Goal: Transaction & Acquisition: Download file/media

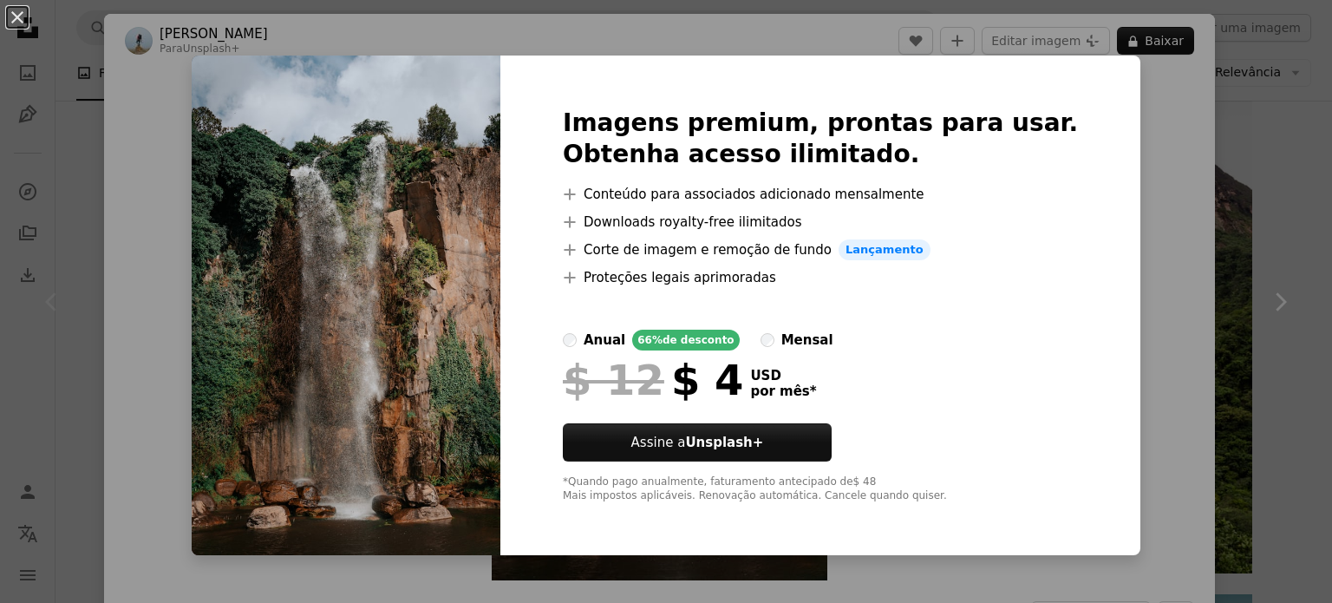
scroll to position [4260, 0]
click at [1143, 89] on div "An X shape Imagens premium, prontas para usar. Obtenha acesso ilimitado. A plus…" at bounding box center [666, 301] width 1332 height 603
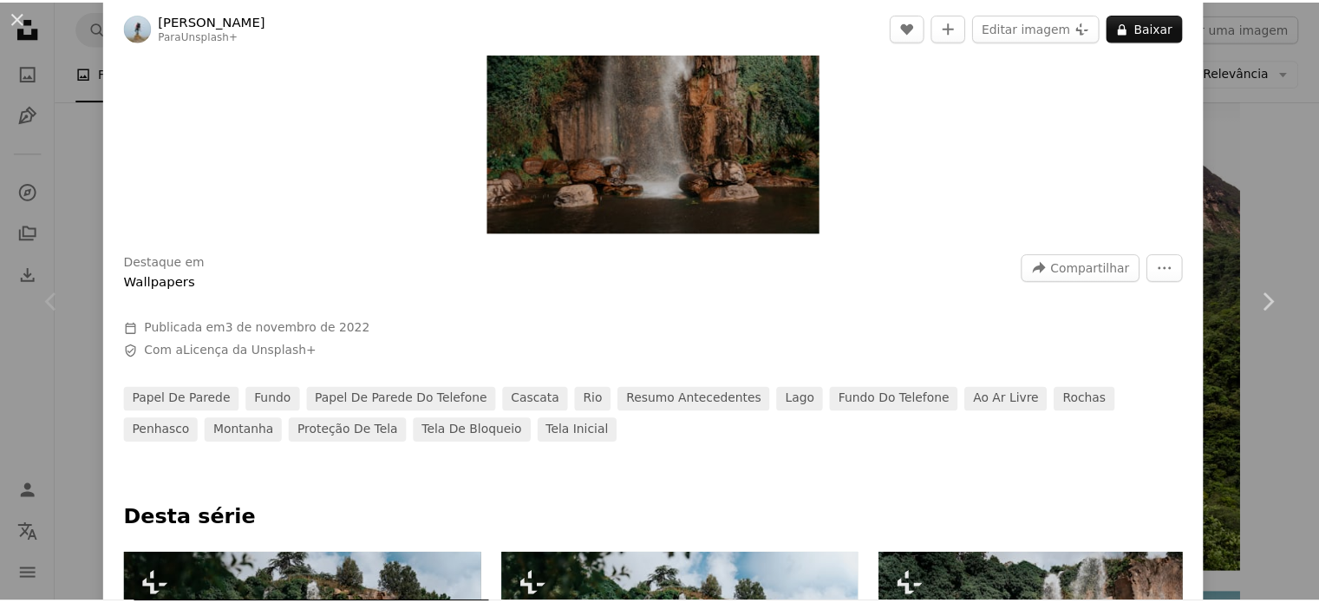
scroll to position [694, 0]
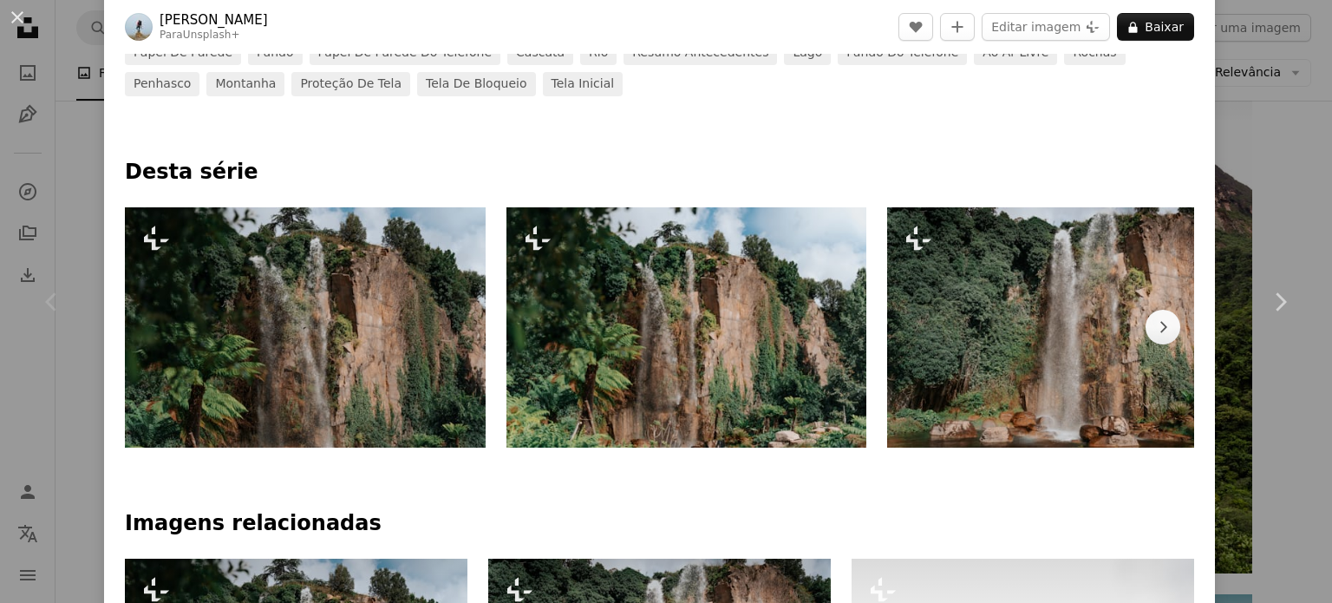
click at [1259, 184] on div "An X shape Chevron left Chevron right [PERSON_NAME] Para Unsplash+ A heart A pl…" at bounding box center [666, 301] width 1332 height 603
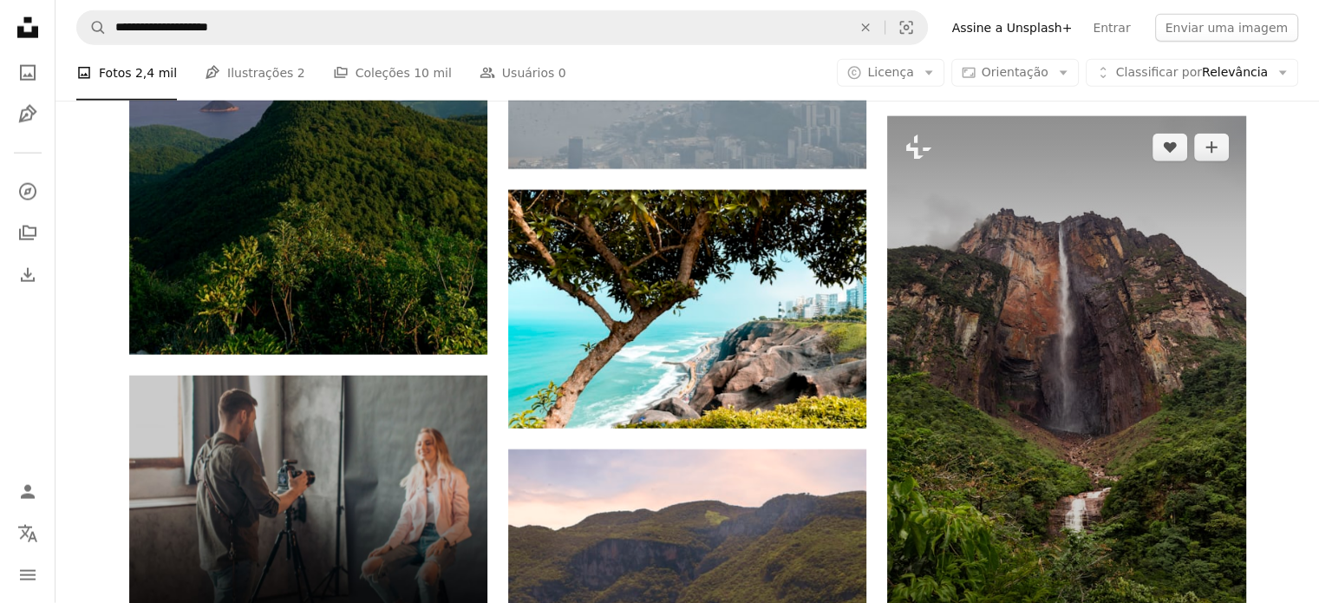
scroll to position [4000, 0]
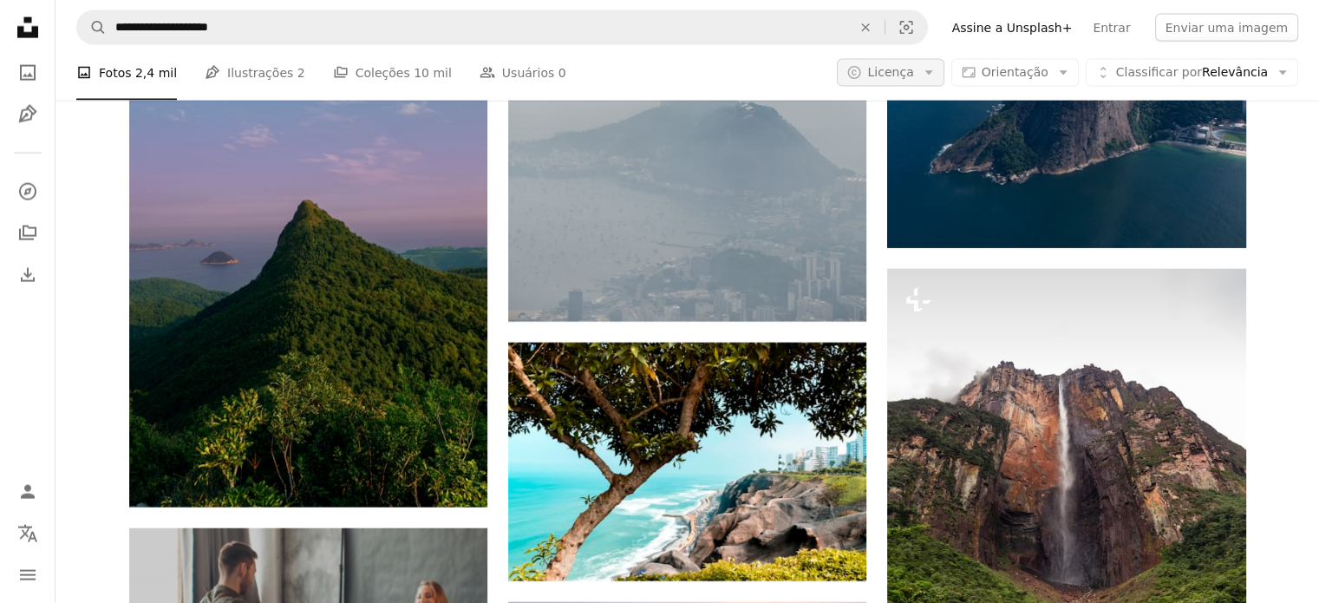
click at [913, 74] on span "Licença" at bounding box center [890, 72] width 46 height 14
click at [932, 74] on icon "button" at bounding box center [929, 73] width 8 height 4
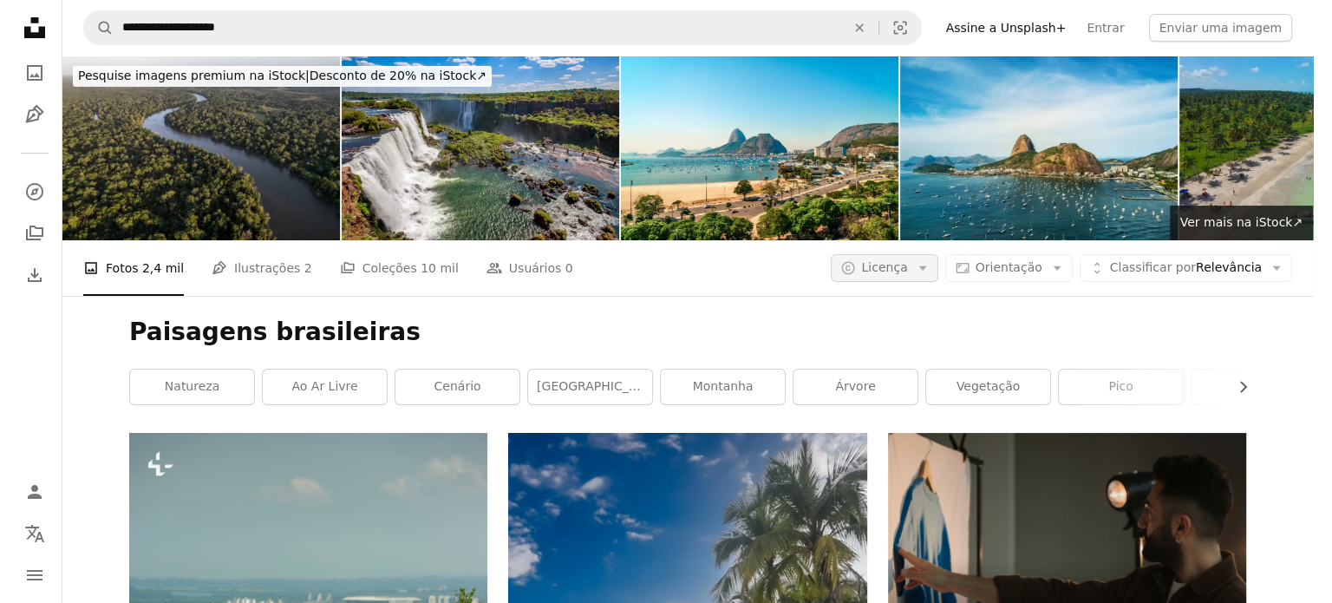
scroll to position [0, 0]
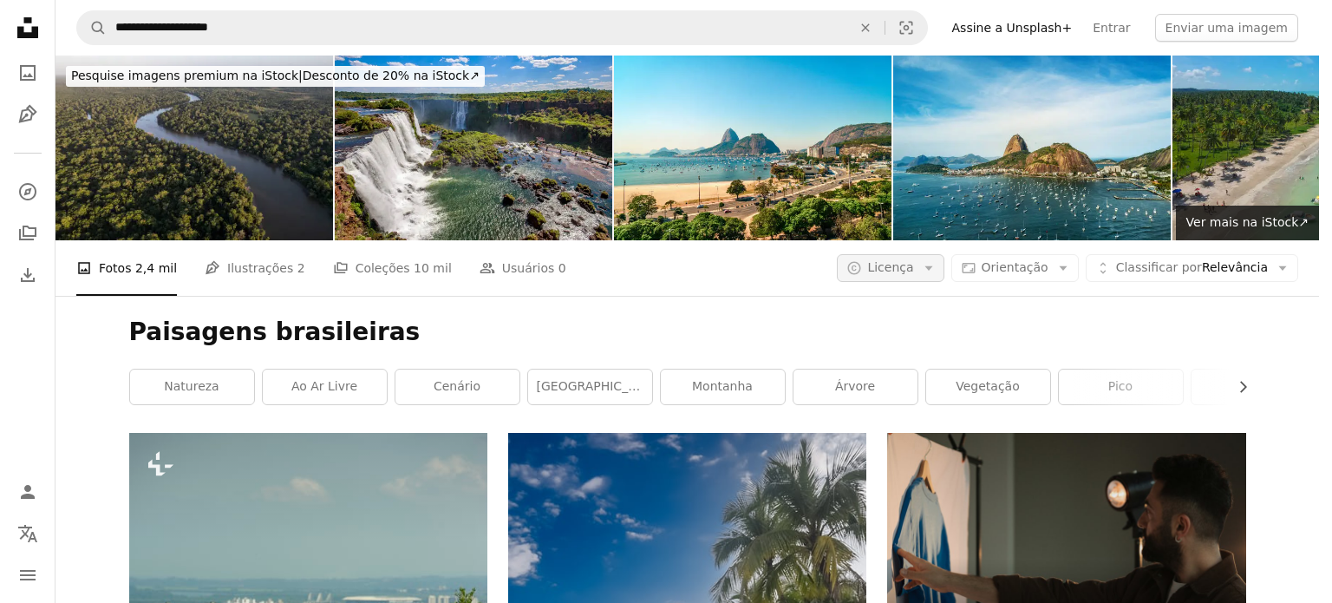
click at [932, 266] on icon "button" at bounding box center [929, 268] width 8 height 4
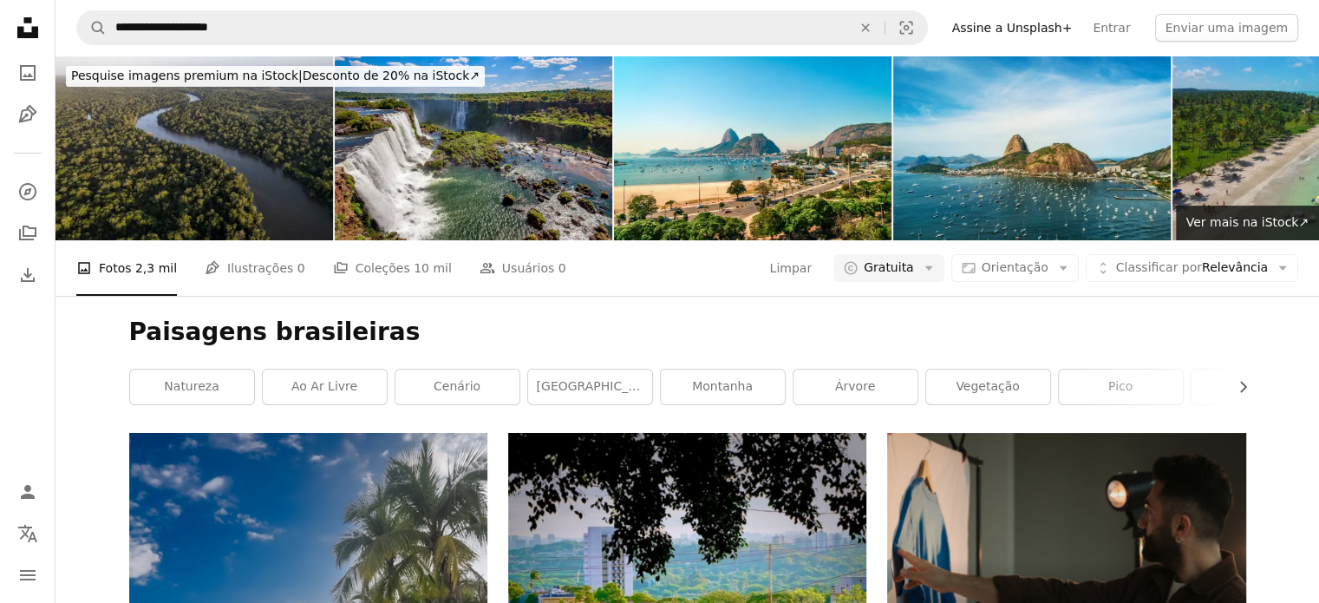
scroll to position [10062, 0]
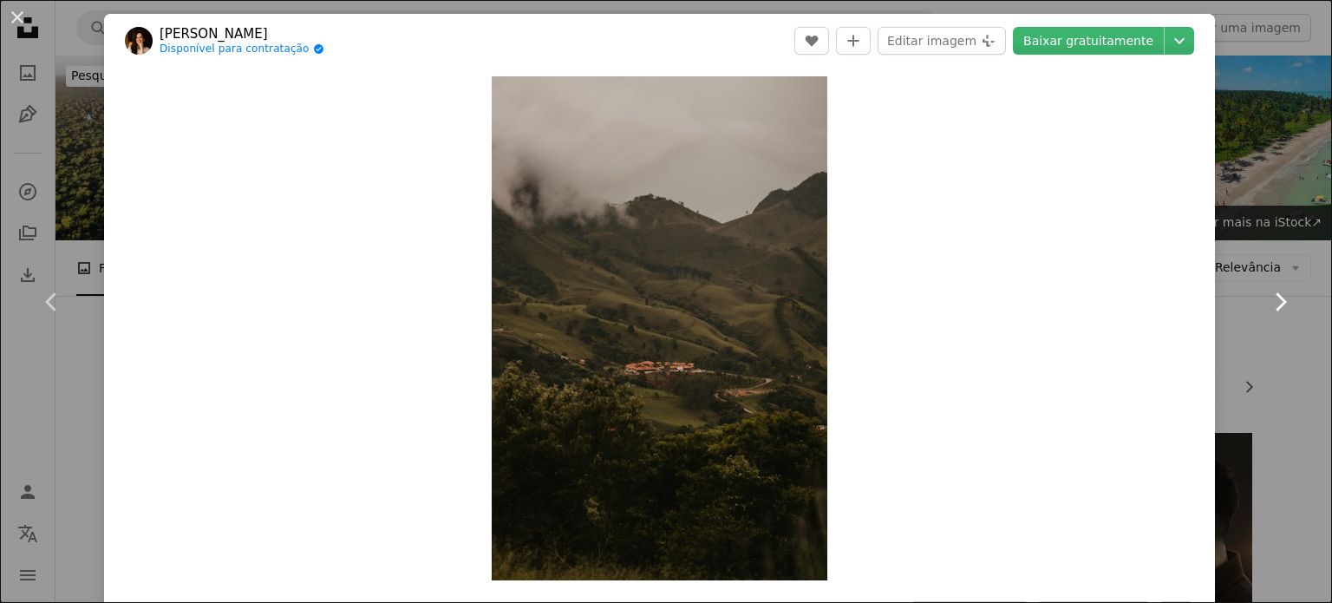
click at [1228, 238] on link "Chevron right" at bounding box center [1280, 302] width 104 height 167
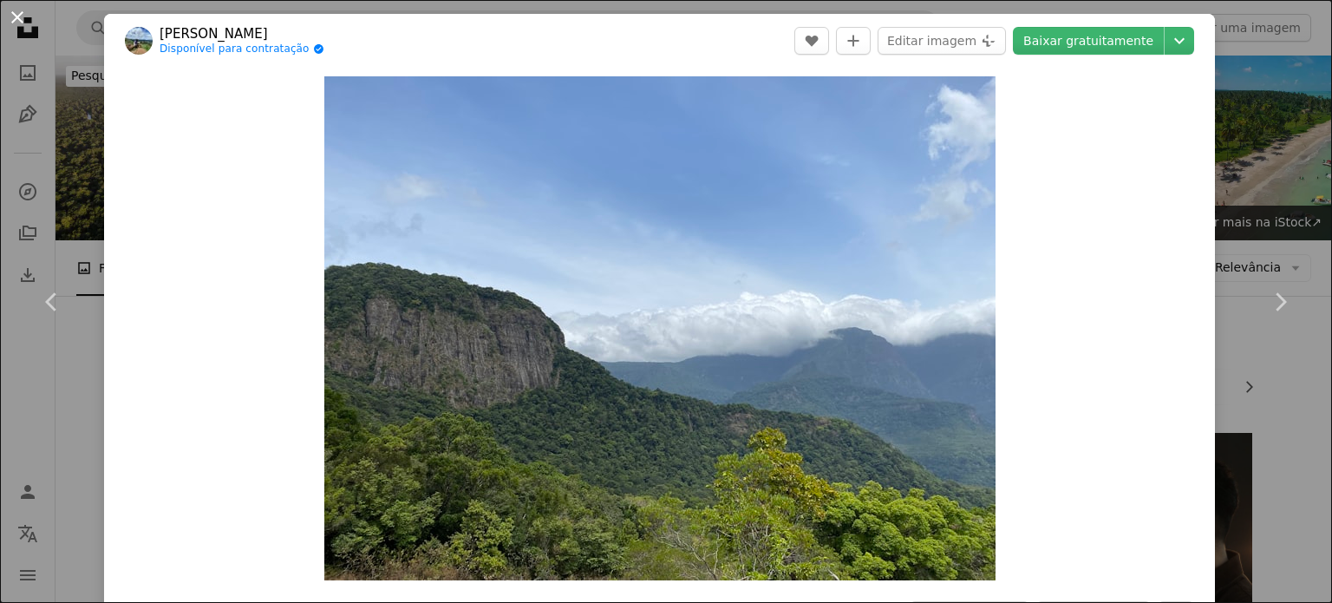
click at [12, 14] on button "An X shape" at bounding box center [17, 17] width 21 height 21
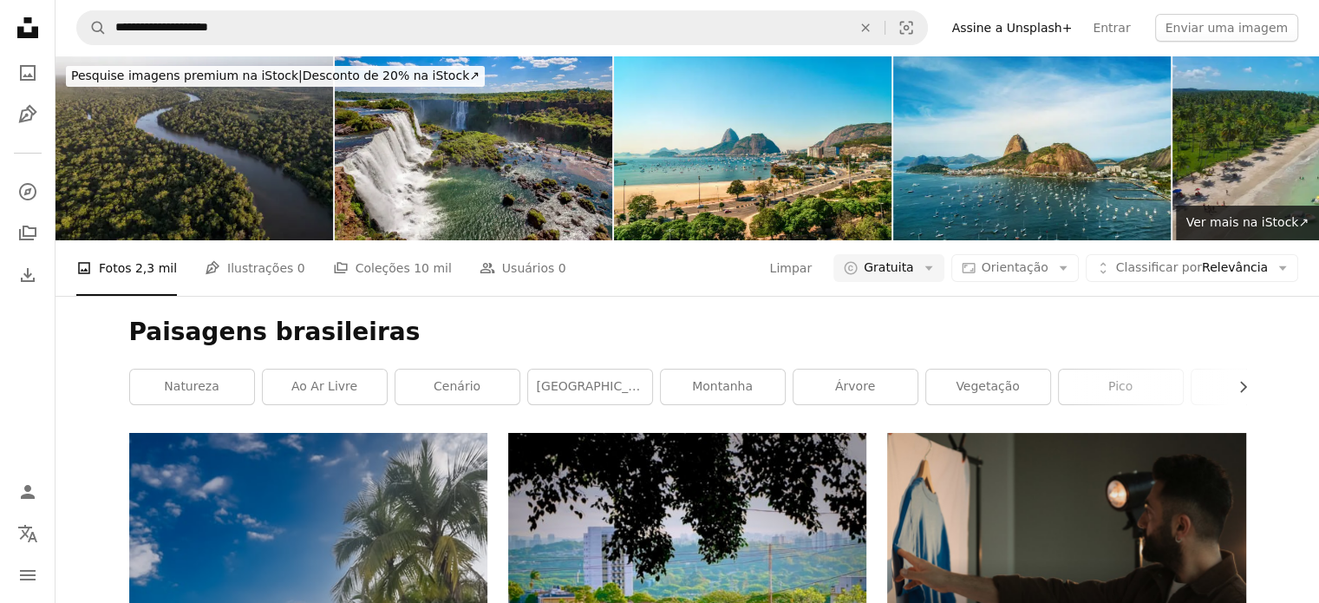
scroll to position [14659, 0]
drag, startPoint x: 500, startPoint y: 382, endPoint x: 779, endPoint y: -105, distance: 560.6
click at [909, 259] on span "Gratuita" at bounding box center [889, 267] width 50 height 17
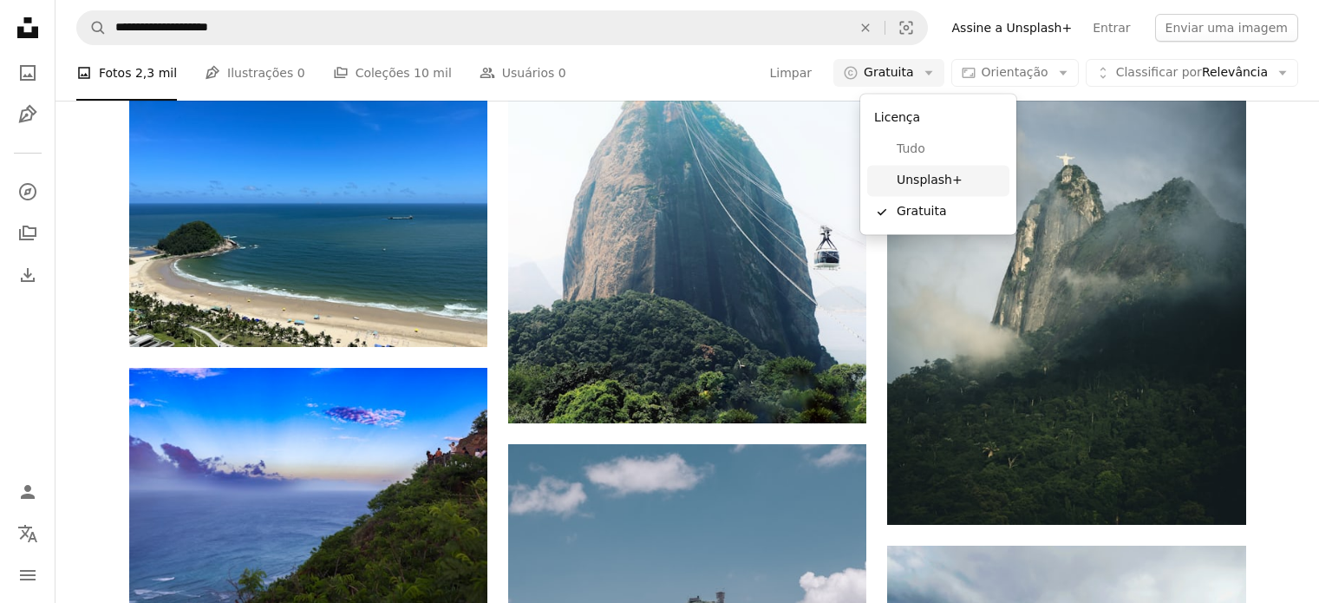
click at [920, 176] on span "Unsplash+" at bounding box center [950, 180] width 106 height 17
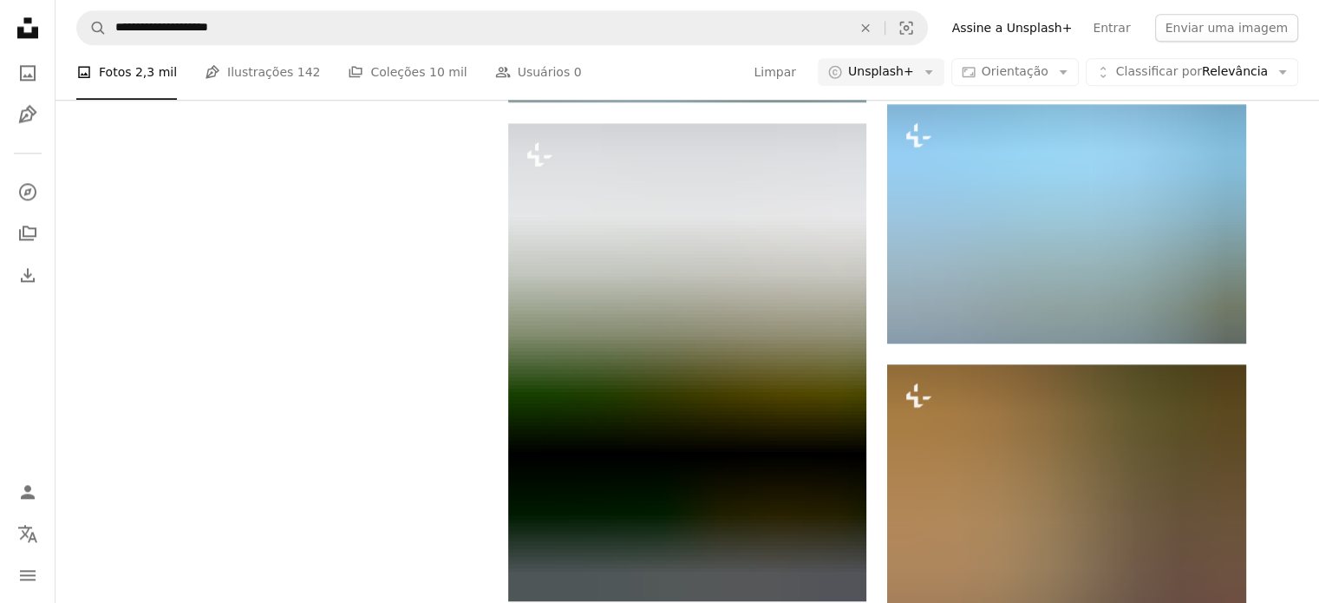
scroll to position [260, 0]
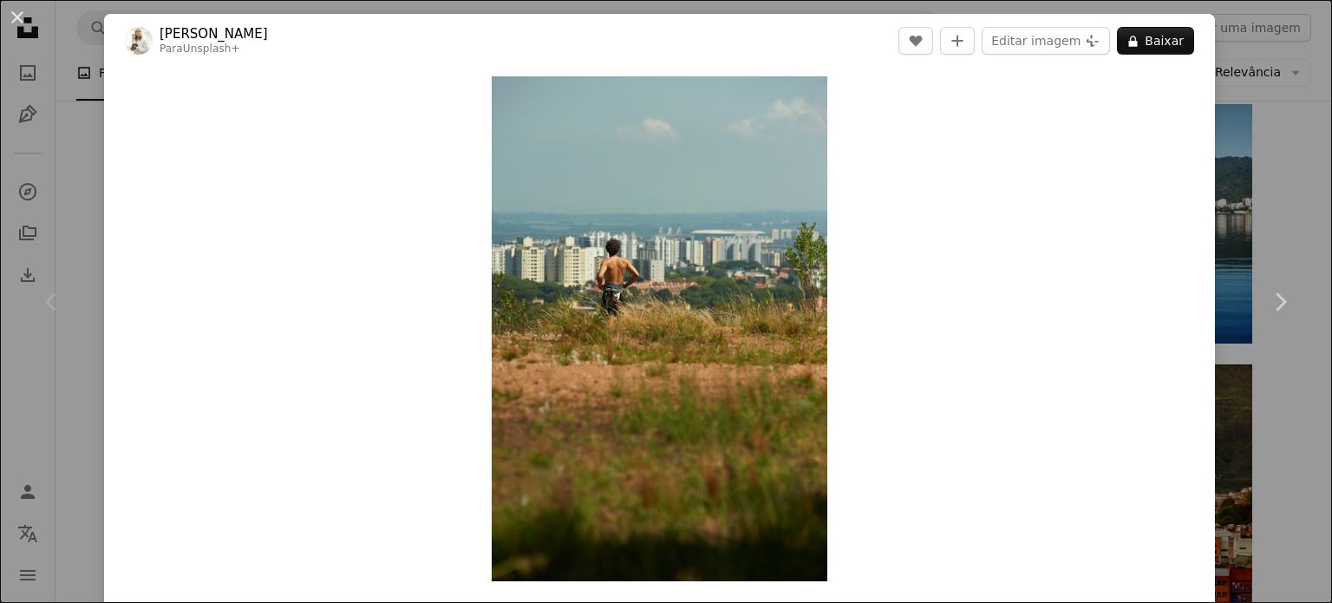
click at [1259, 87] on div "An X shape Chevron left Chevron right [PERSON_NAME] Para Unsplash+ A heart A pl…" at bounding box center [666, 301] width 1332 height 603
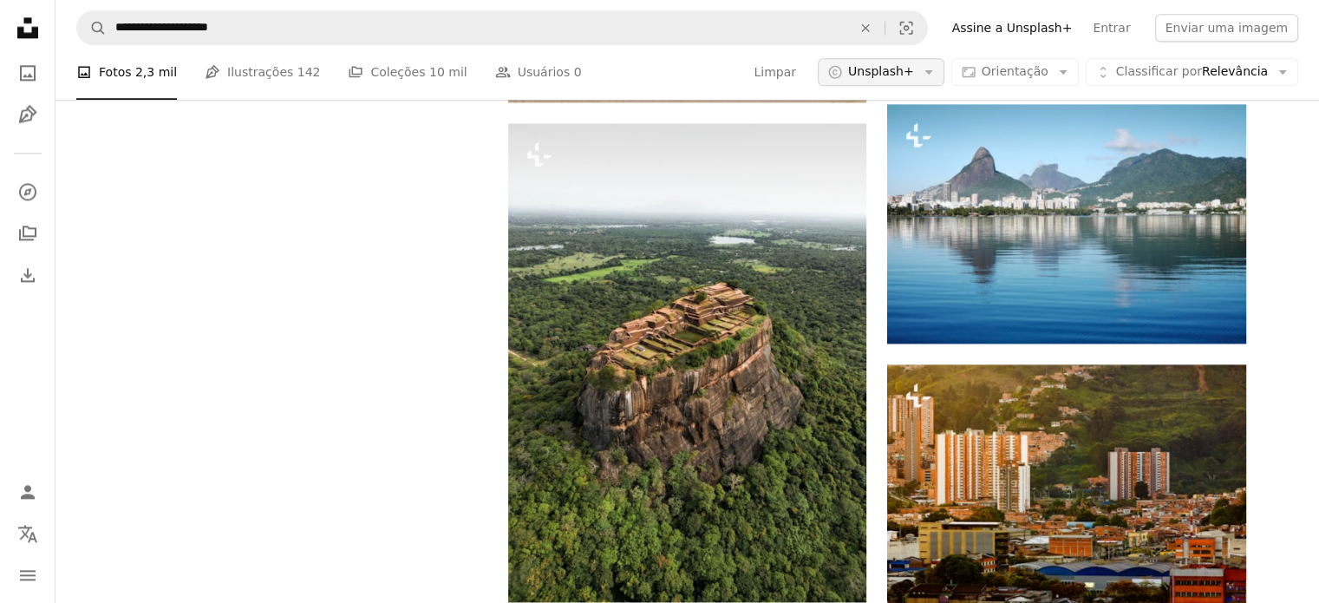
click at [914, 65] on span "Unsplash+" at bounding box center [881, 72] width 66 height 17
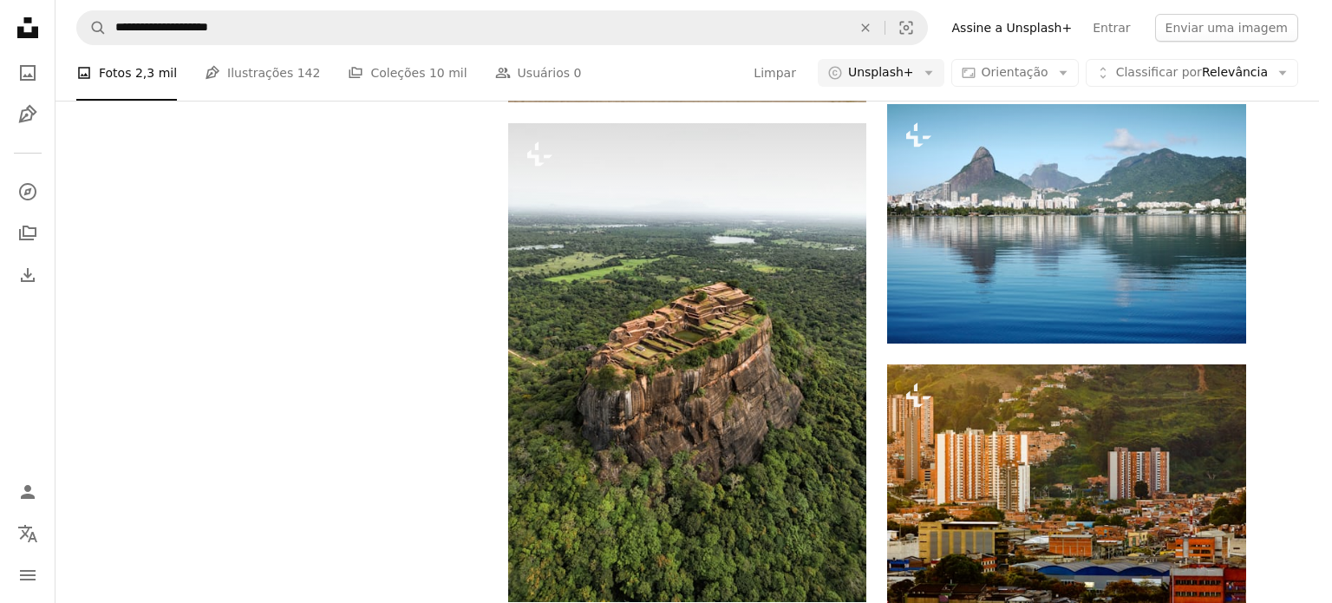
scroll to position [260, 0]
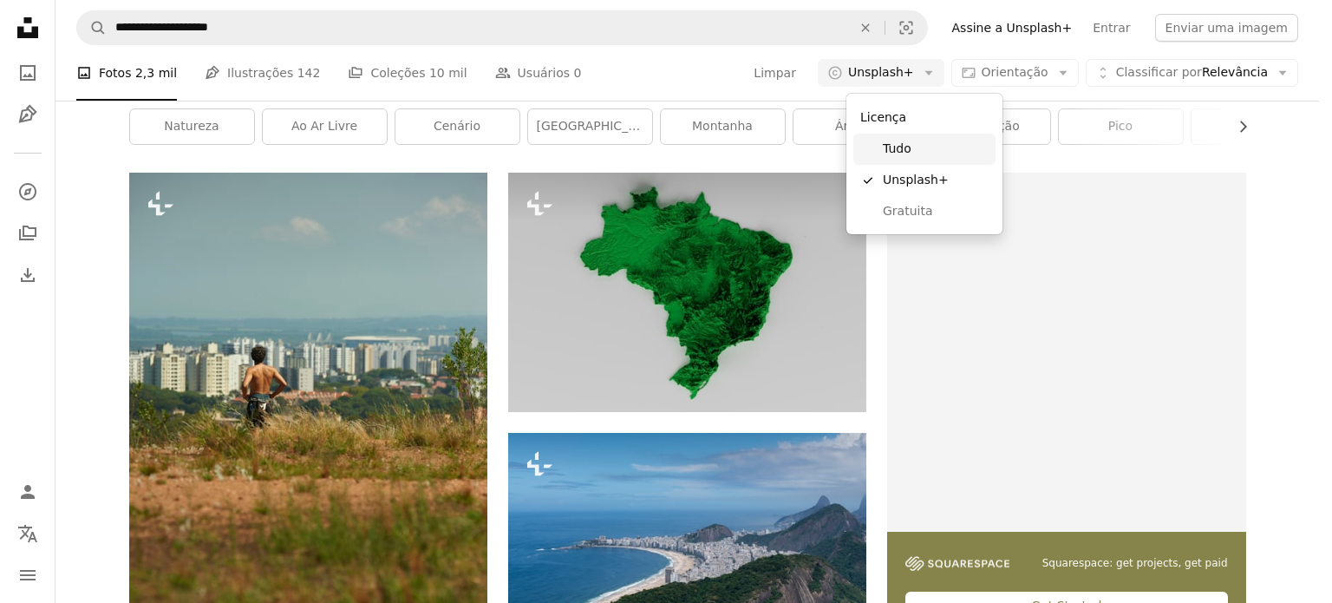
click at [926, 151] on span "Tudo" at bounding box center [936, 149] width 106 height 17
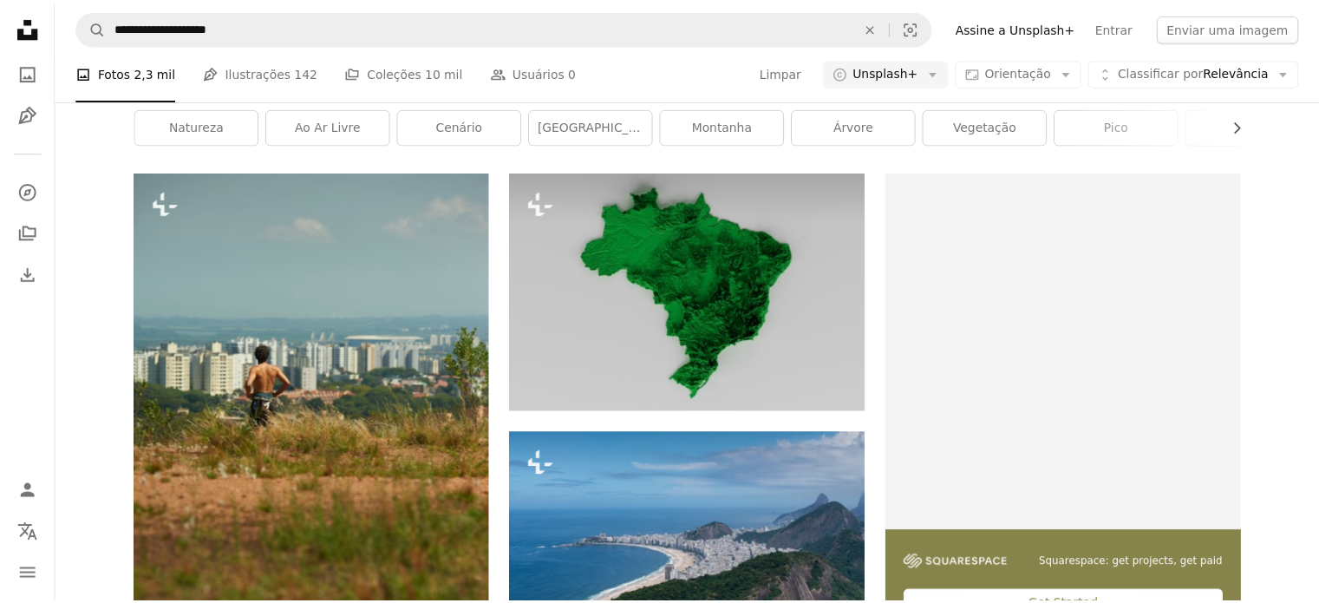
scroll to position [260, 0]
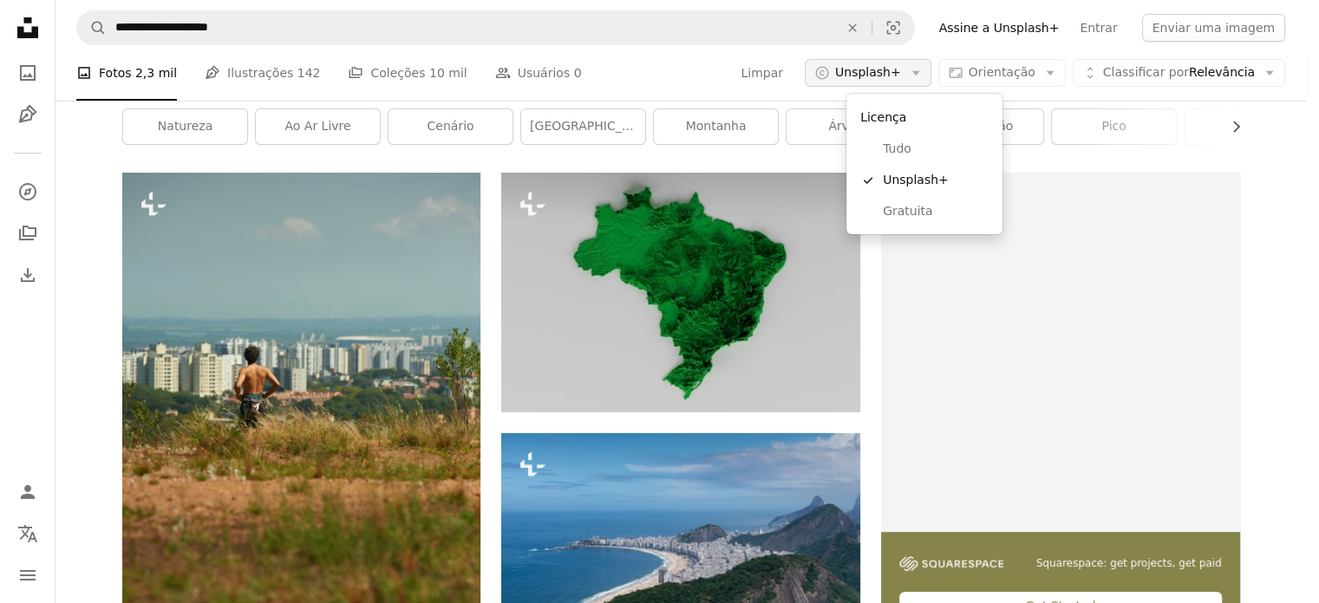
click at [901, 68] on span "Unsplash+" at bounding box center [868, 72] width 66 height 17
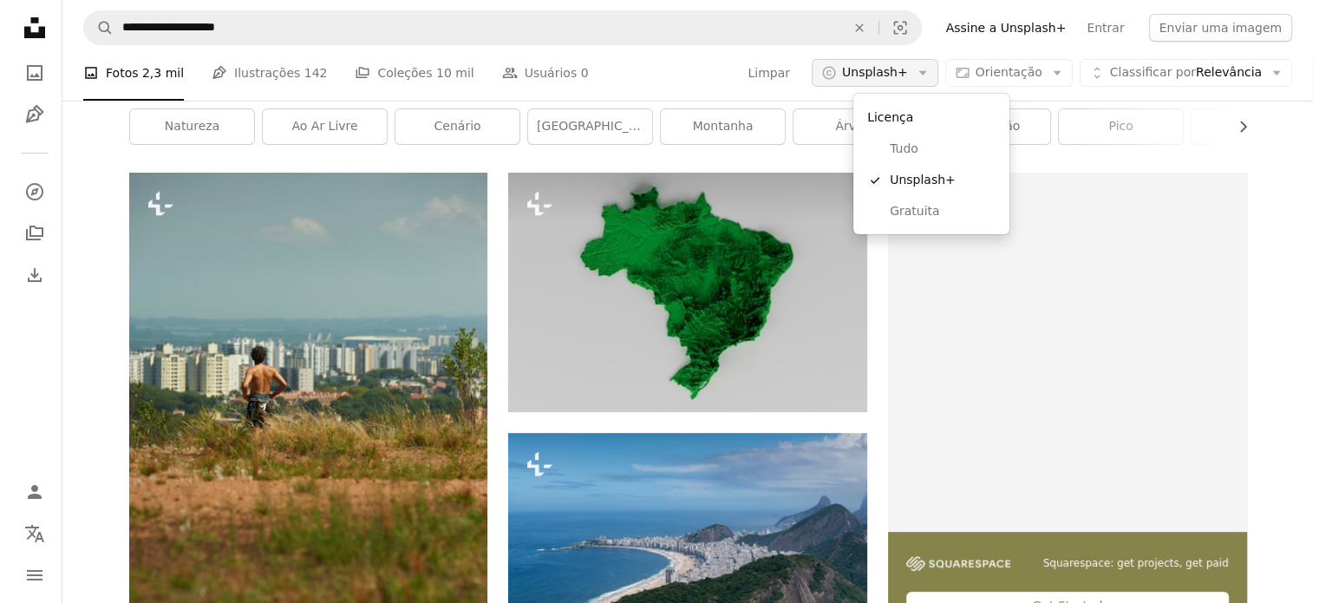
scroll to position [0, 0]
click at [932, 193] on link "A checkmark Unsplash+" at bounding box center [925, 180] width 142 height 31
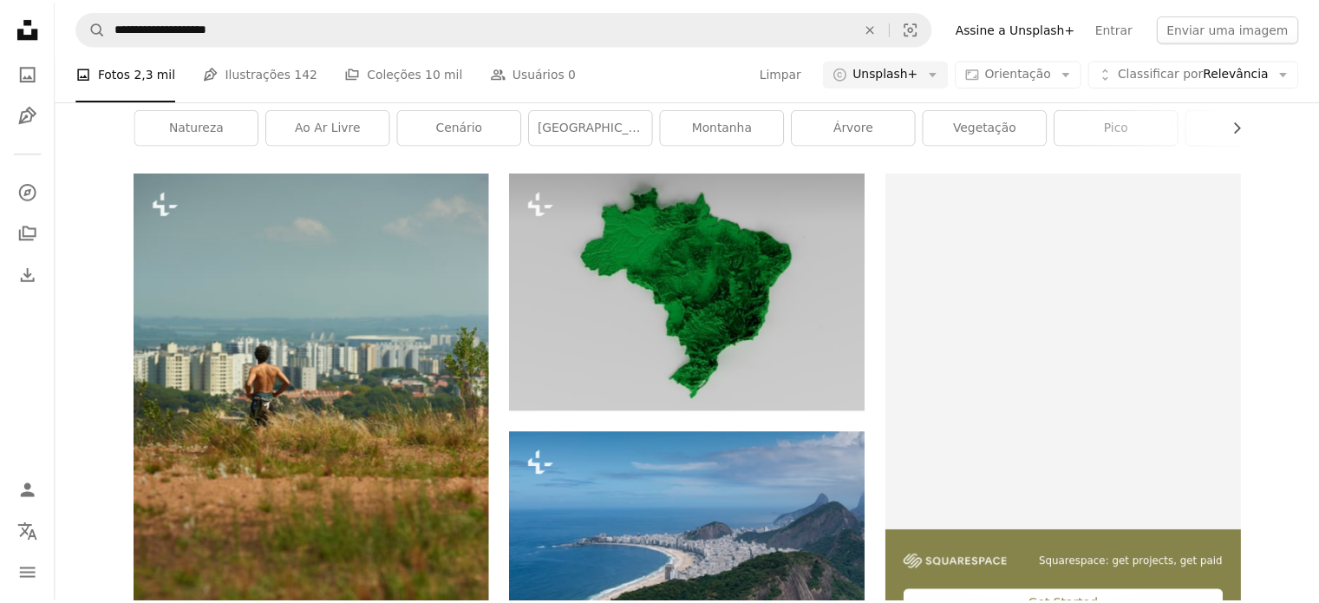
scroll to position [260, 0]
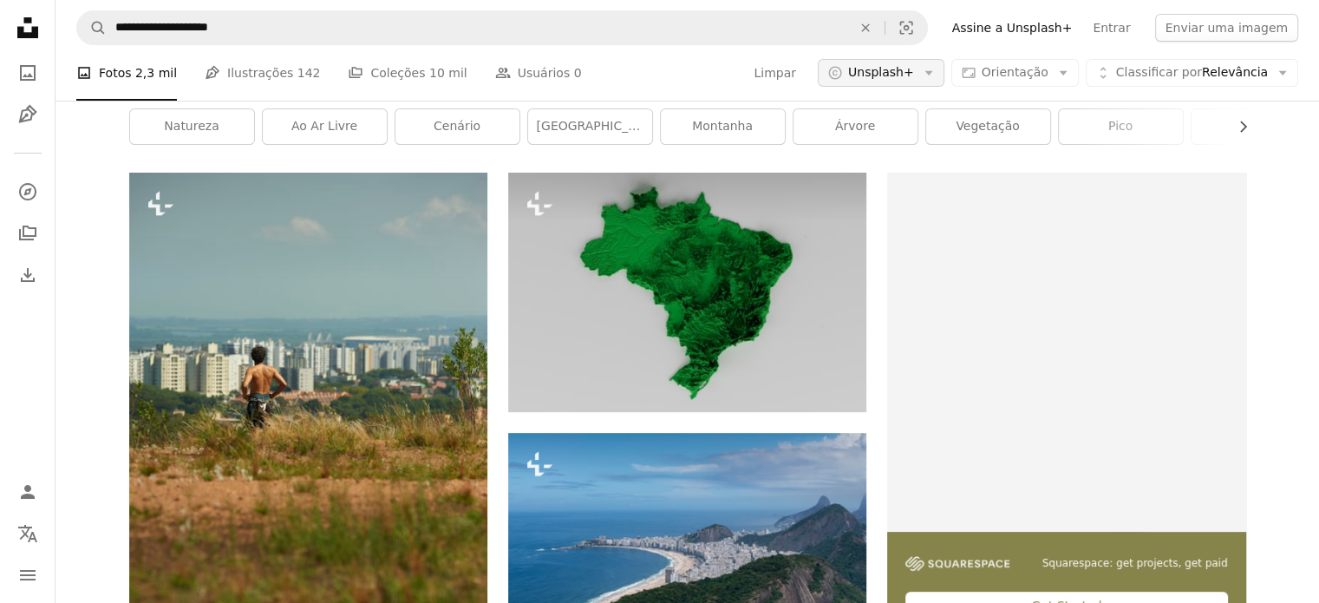
click at [904, 60] on button "A copyright icon © Unsplash+ Arrow down" at bounding box center [881, 73] width 127 height 28
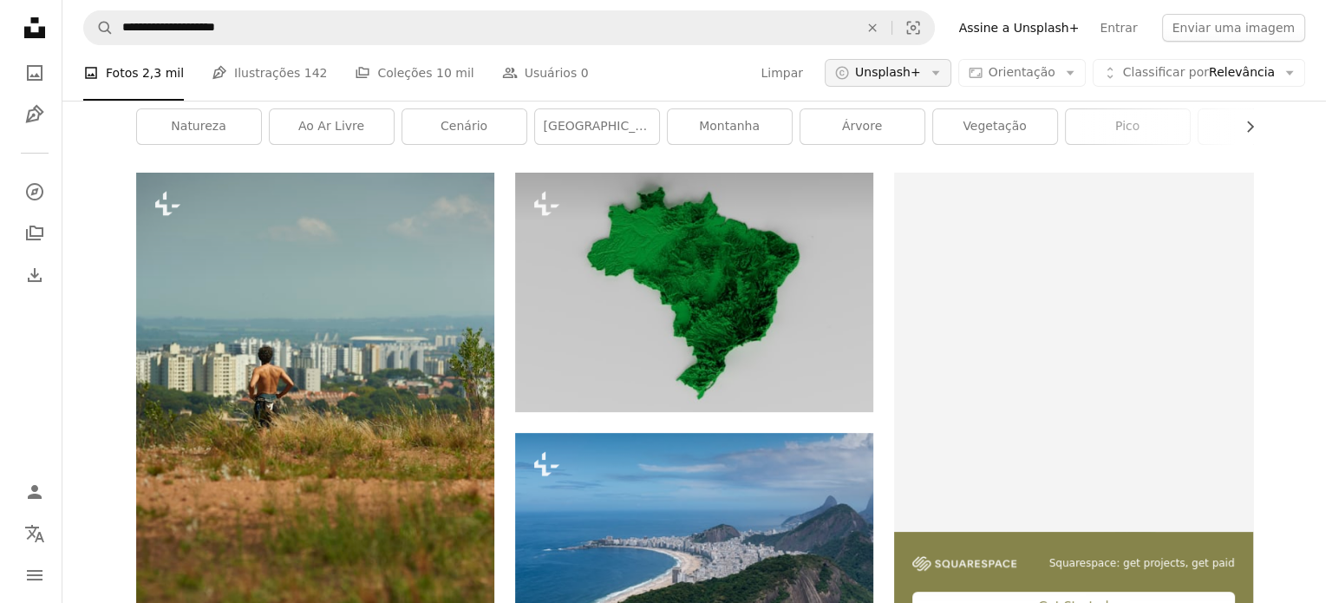
scroll to position [0, 0]
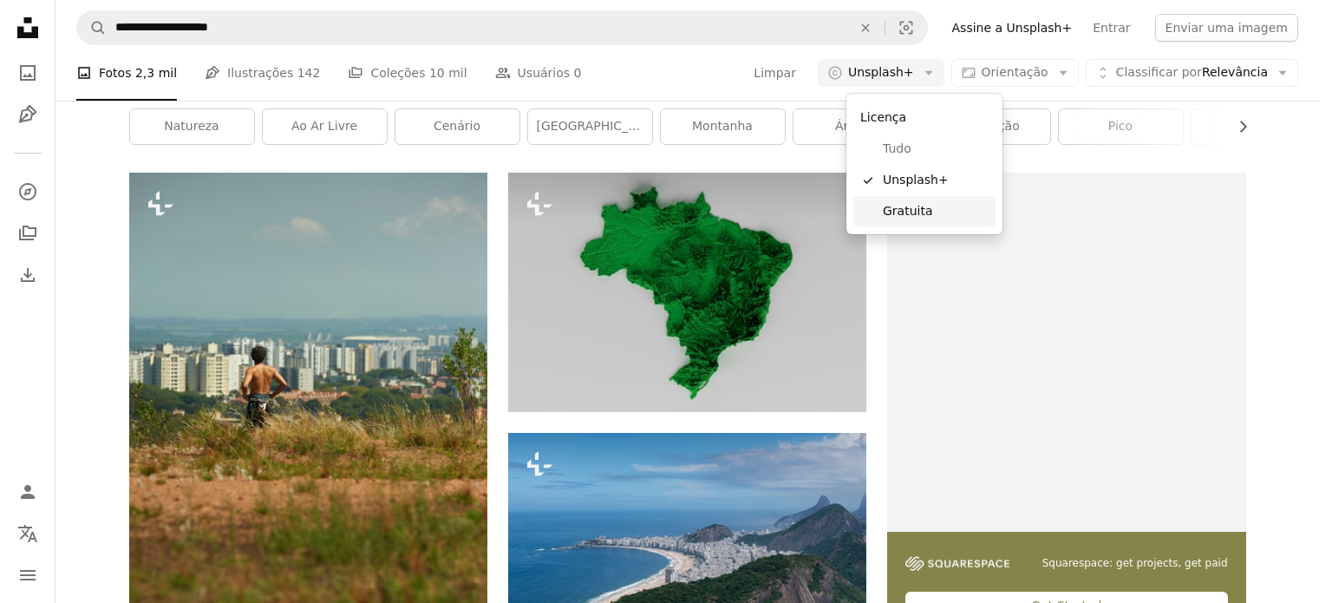
click at [919, 211] on span "Gratuita" at bounding box center [936, 211] width 106 height 17
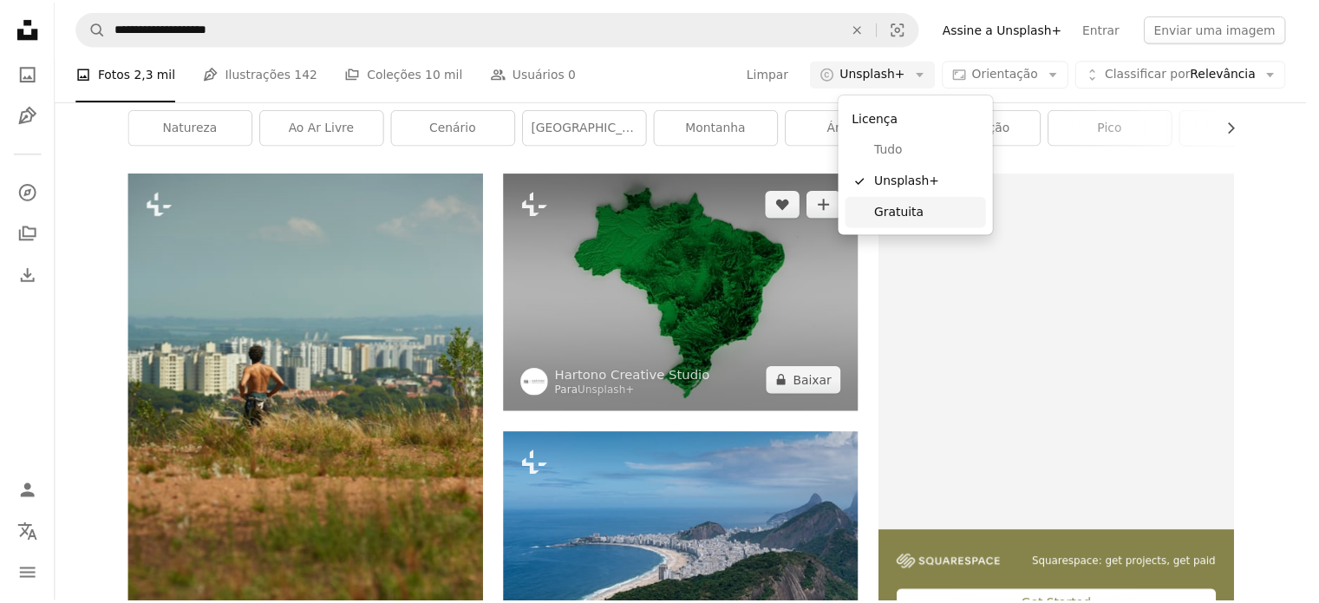
scroll to position [260, 0]
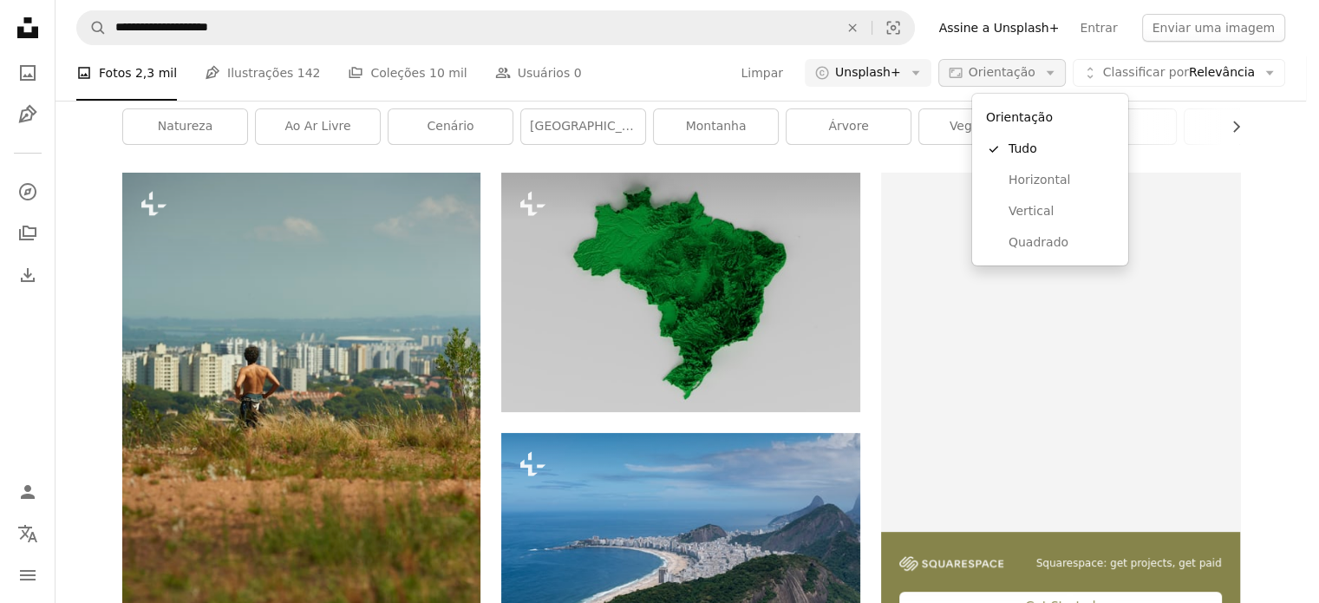
click at [1066, 62] on button "Aspect ratio Orientação Arrow down" at bounding box center [1003, 73] width 128 height 28
click at [1291, 172] on body "**********" at bounding box center [653, 301] width 1306 height 603
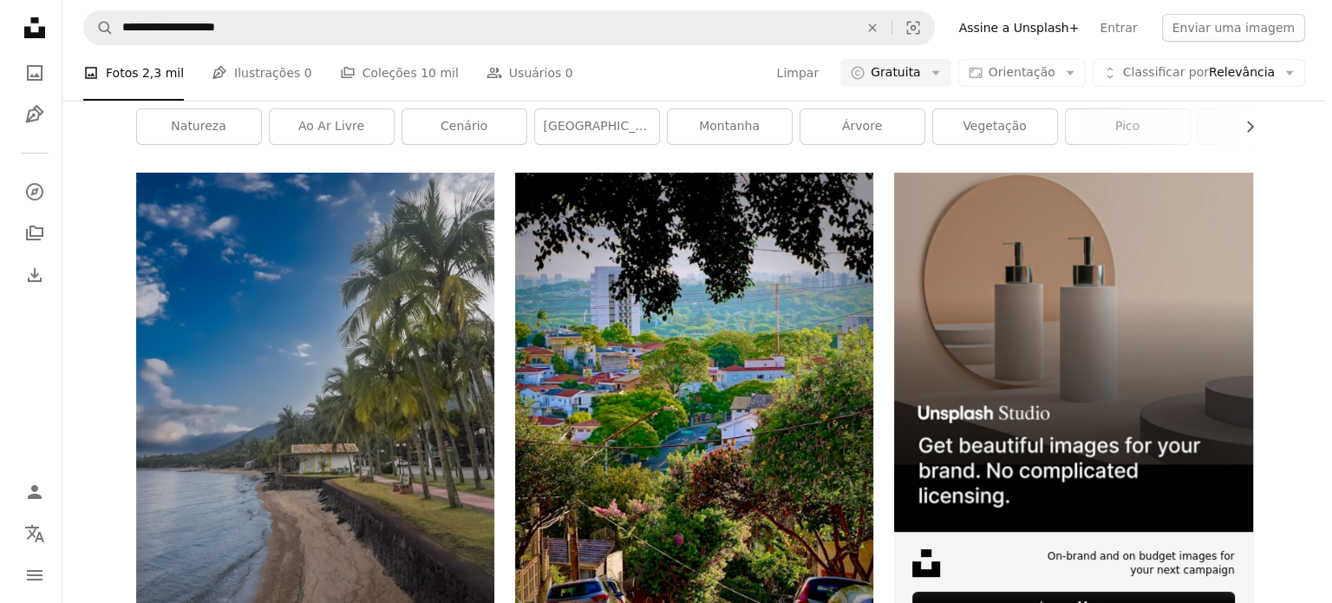
scroll to position [1299, 0]
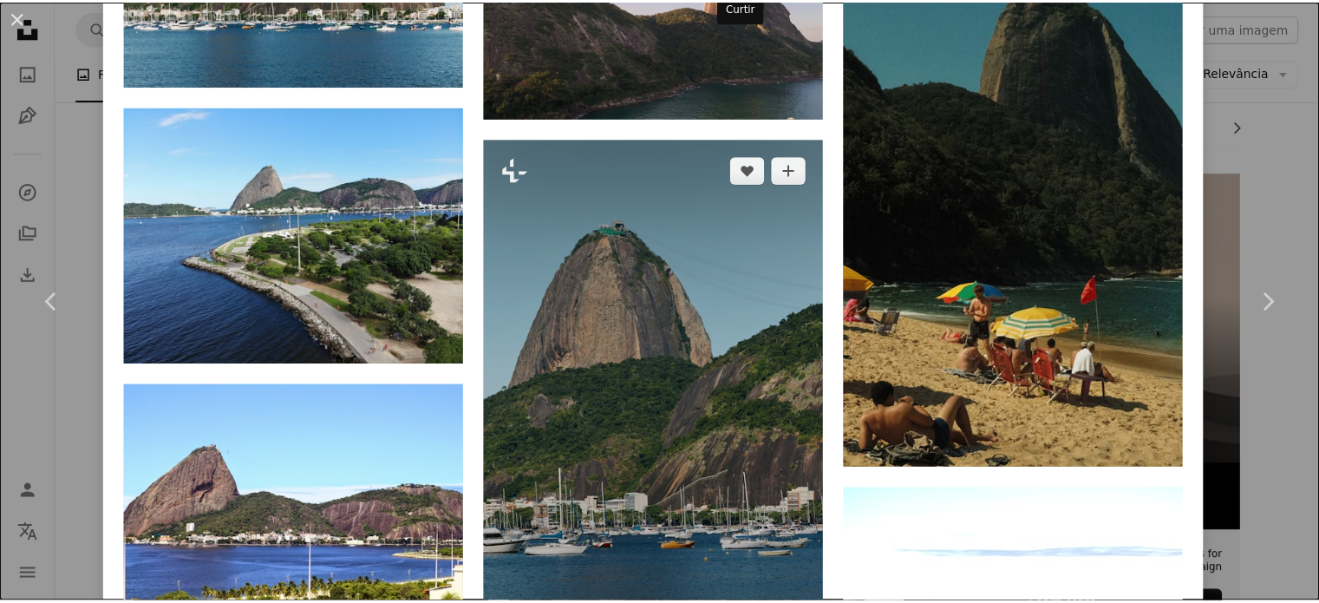
scroll to position [2429, 0]
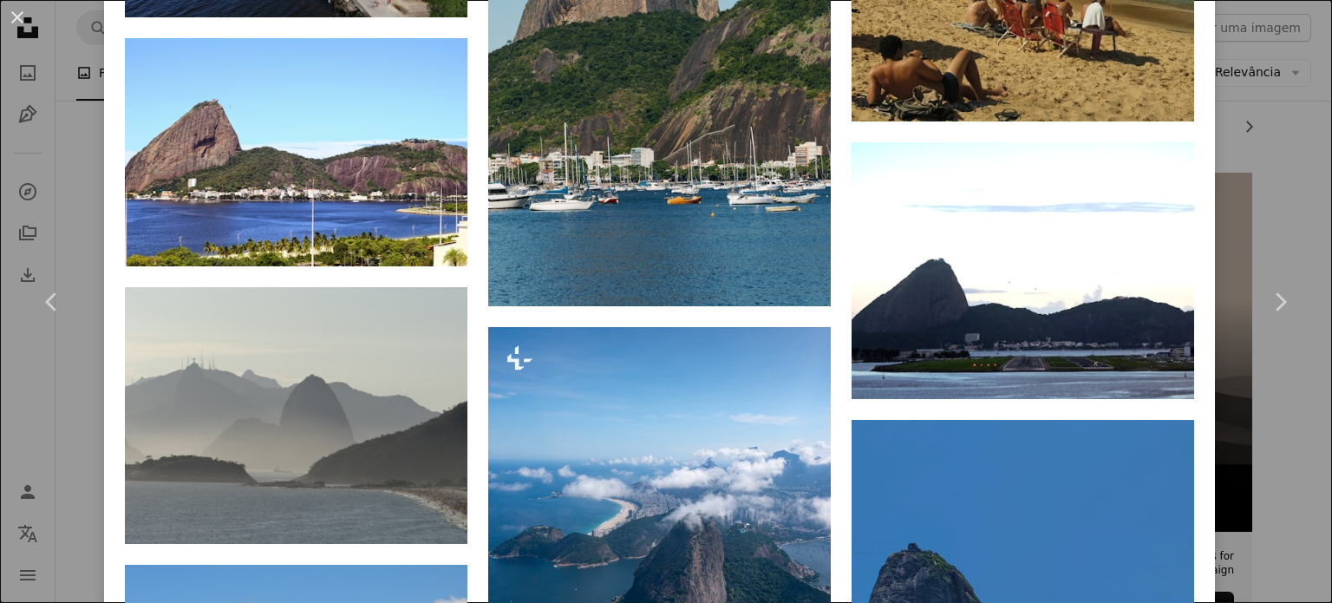
click at [1269, 134] on div "An X shape Chevron left Chevron right Hugo Cornuel Disponível para contratação …" at bounding box center [666, 301] width 1332 height 603
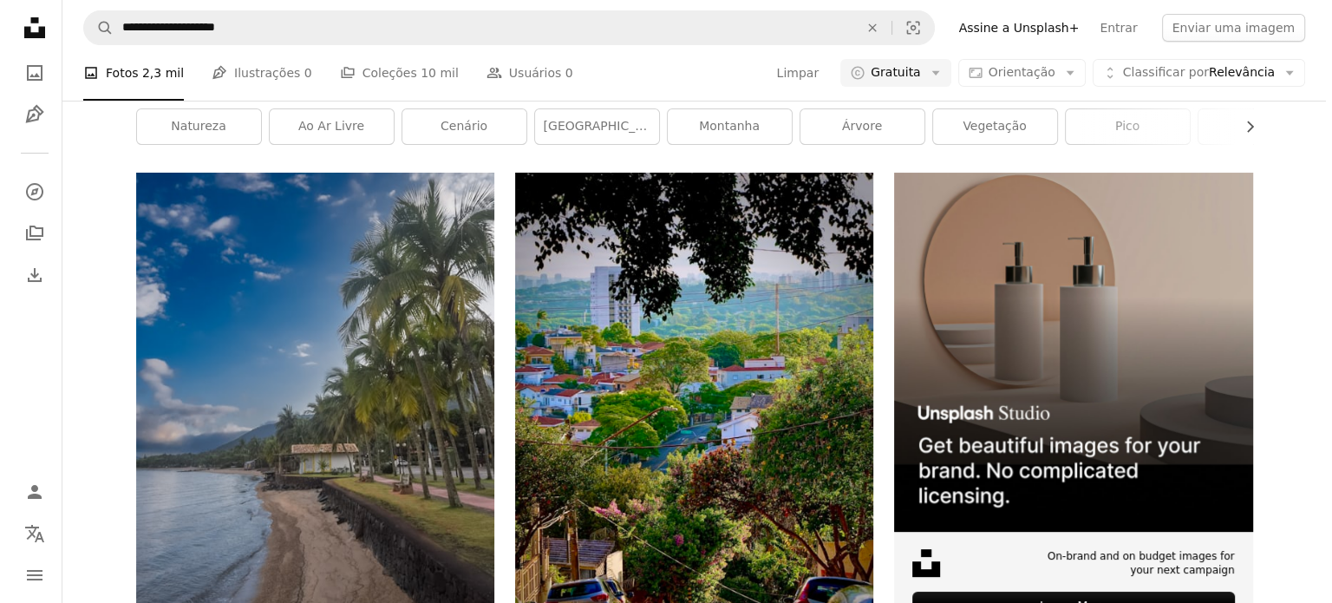
scroll to position [1386, 0]
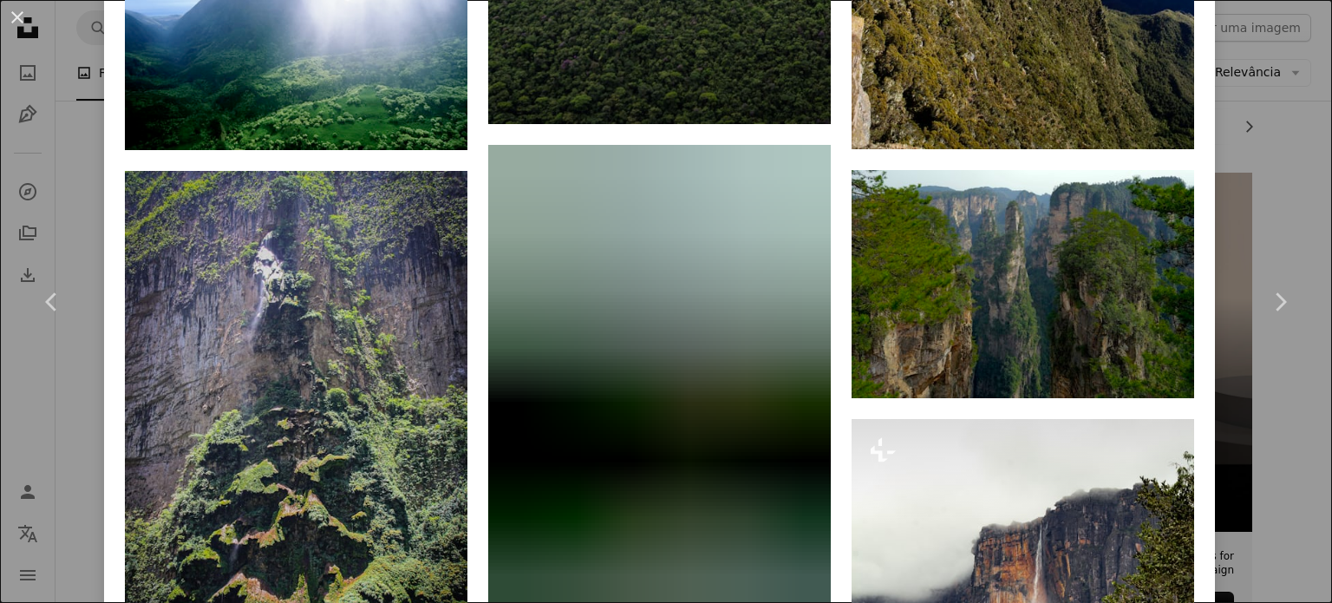
scroll to position [3643, 0]
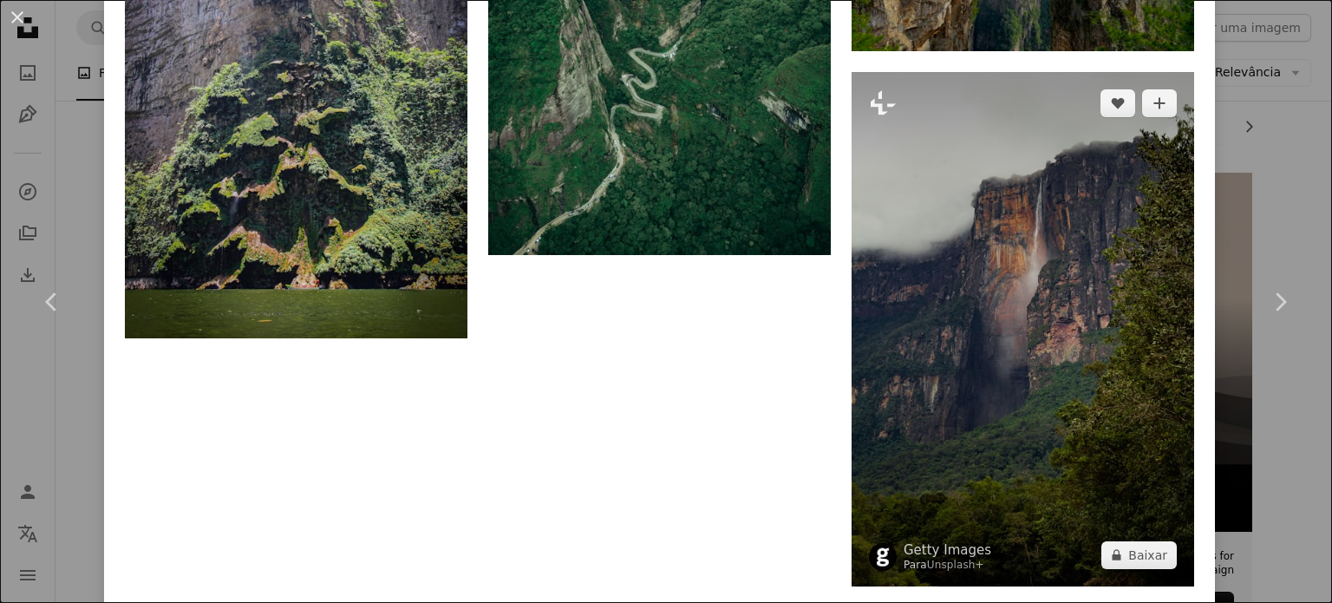
click at [1017, 277] on img at bounding box center [1023, 329] width 343 height 514
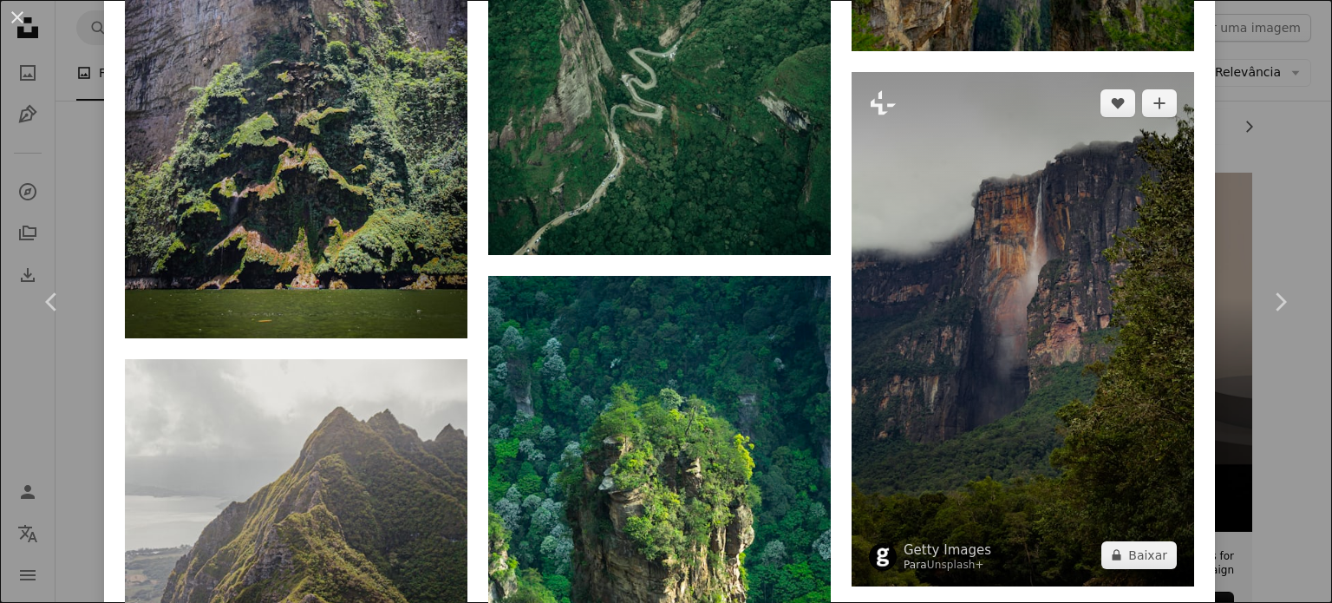
click at [1003, 273] on img at bounding box center [1023, 329] width 343 height 514
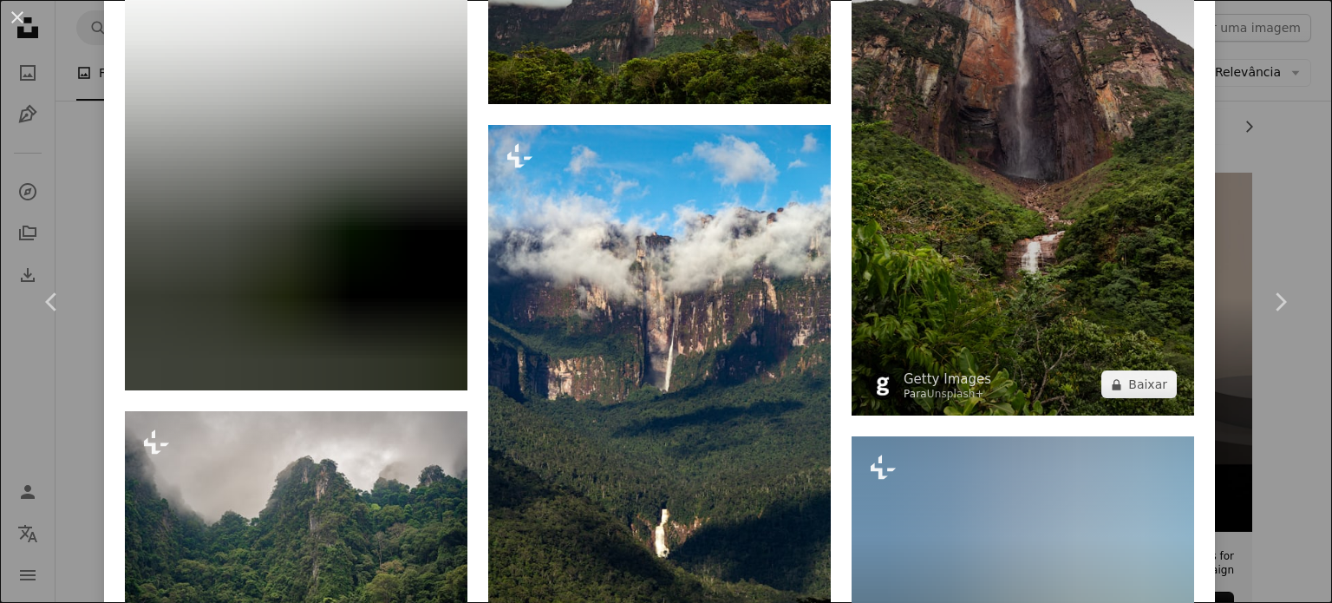
scroll to position [1128, 0]
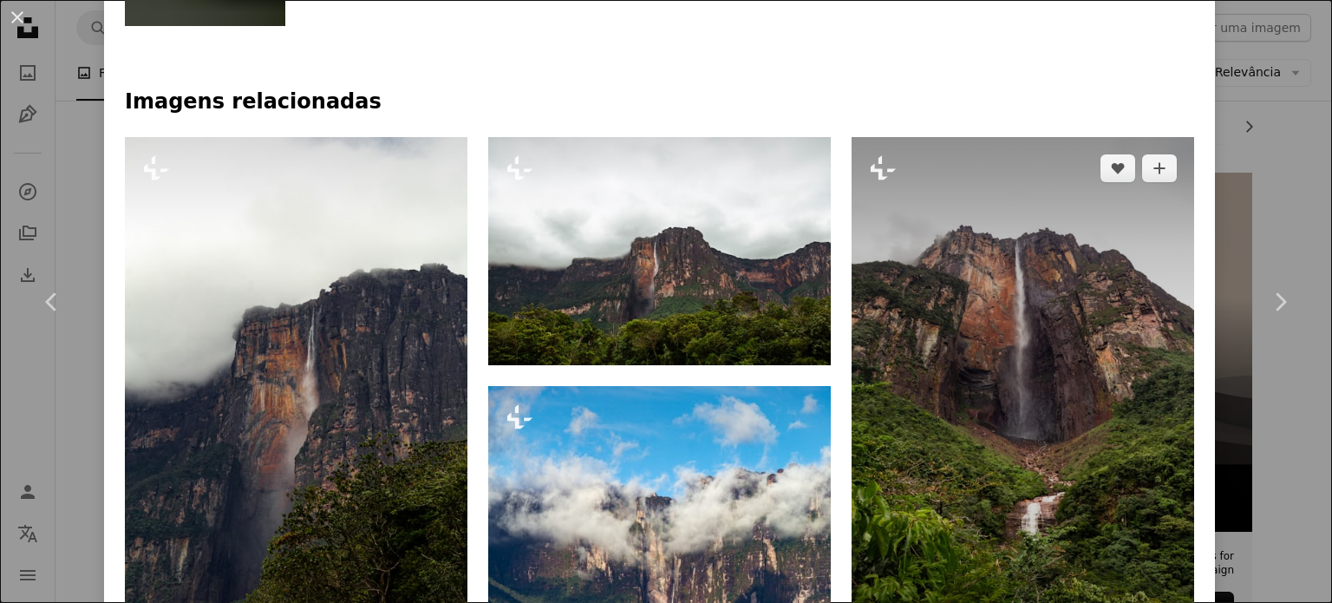
click at [1074, 292] on img at bounding box center [1023, 407] width 343 height 540
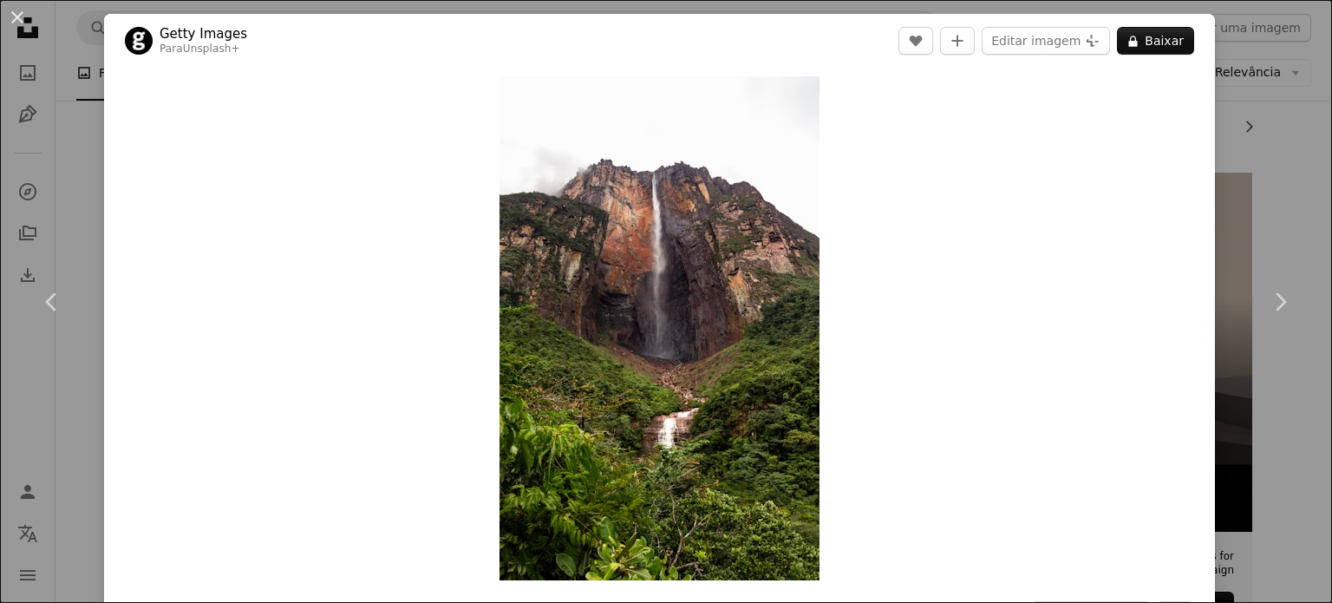
click at [28, 121] on div "An X shape Chevron left Chevron right Getty Images Para Unsplash+ A heart A plu…" at bounding box center [666, 301] width 1332 height 603
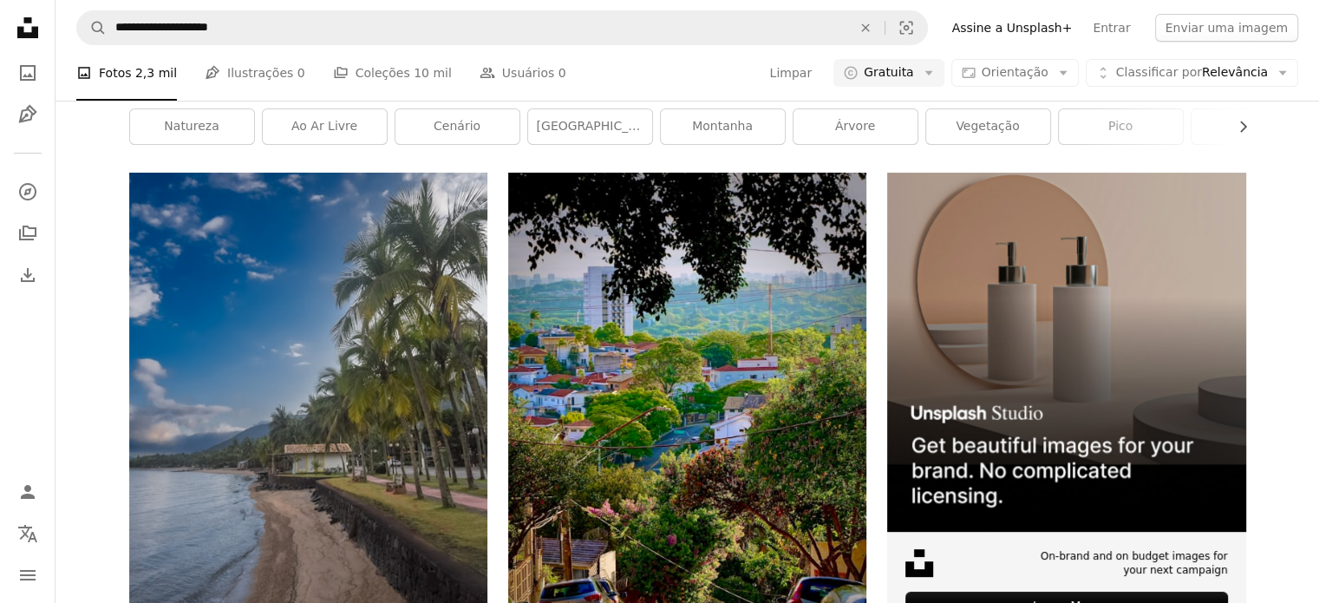
scroll to position [6157, 0]
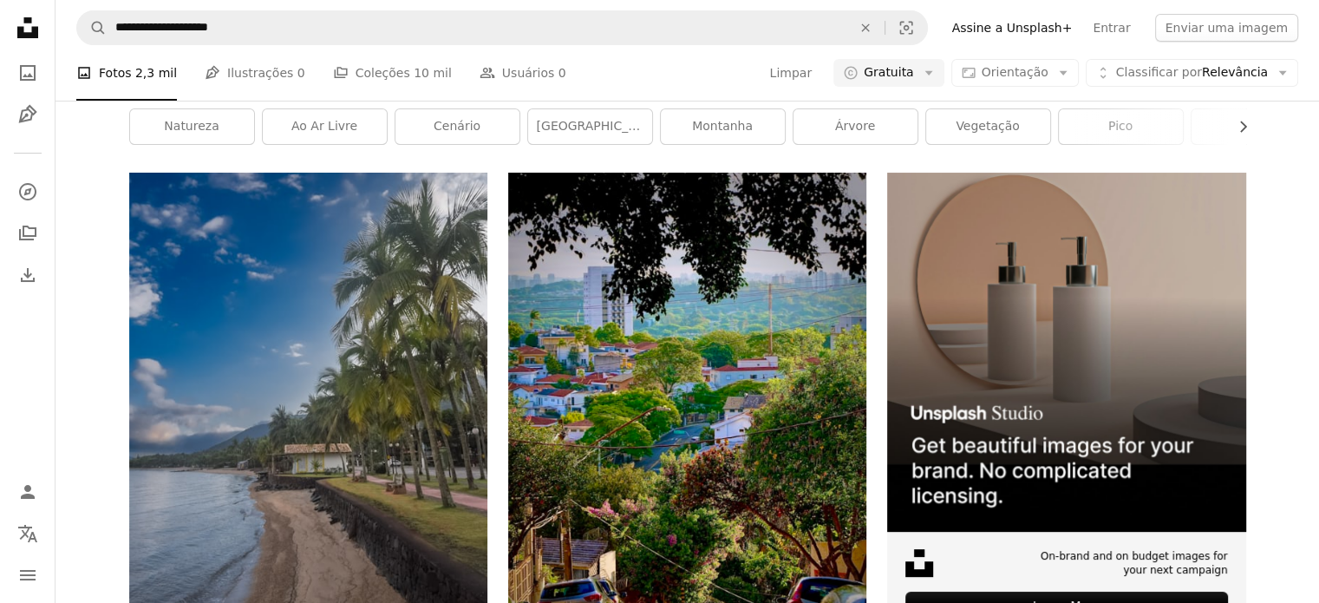
scroll to position [6677, 0]
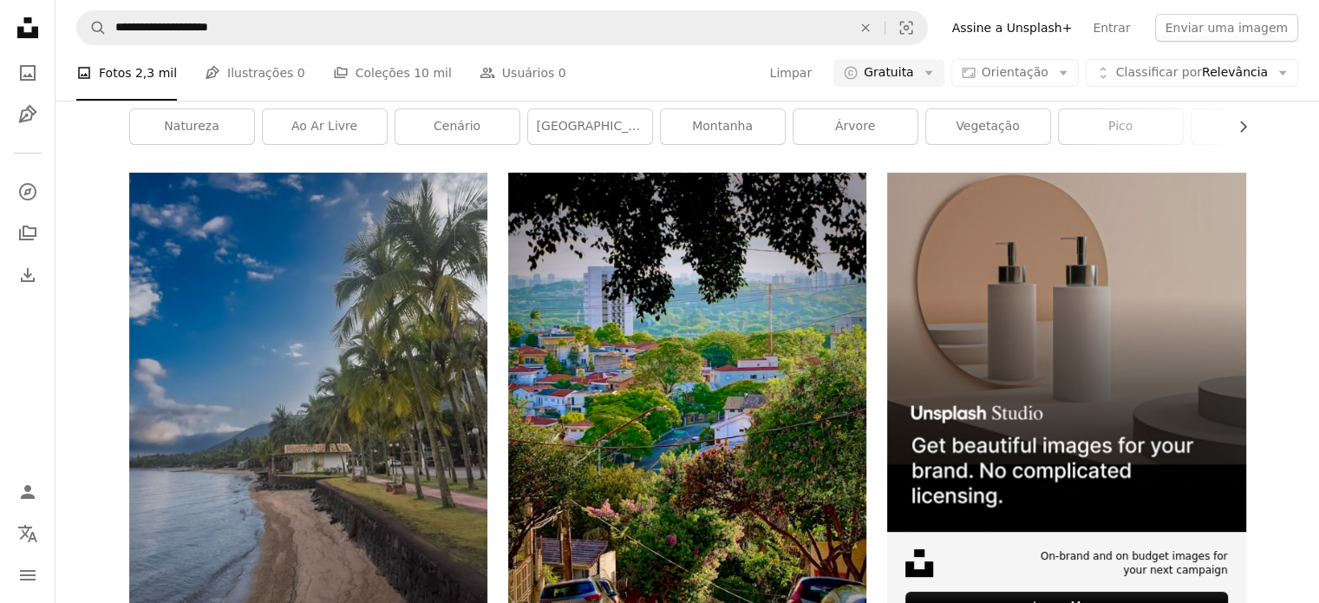
scroll to position [20035, 0]
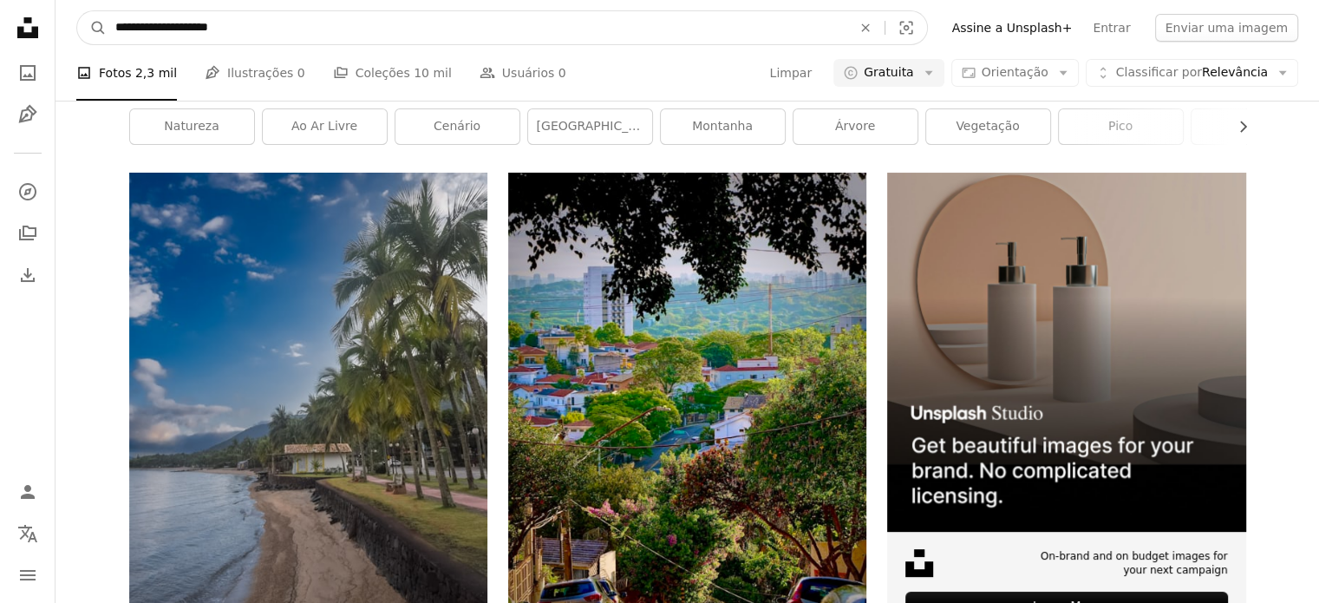
click at [536, 25] on input "**********" at bounding box center [477, 27] width 740 height 33
click at [77, 11] on button "A magnifying glass" at bounding box center [91, 27] width 29 height 33
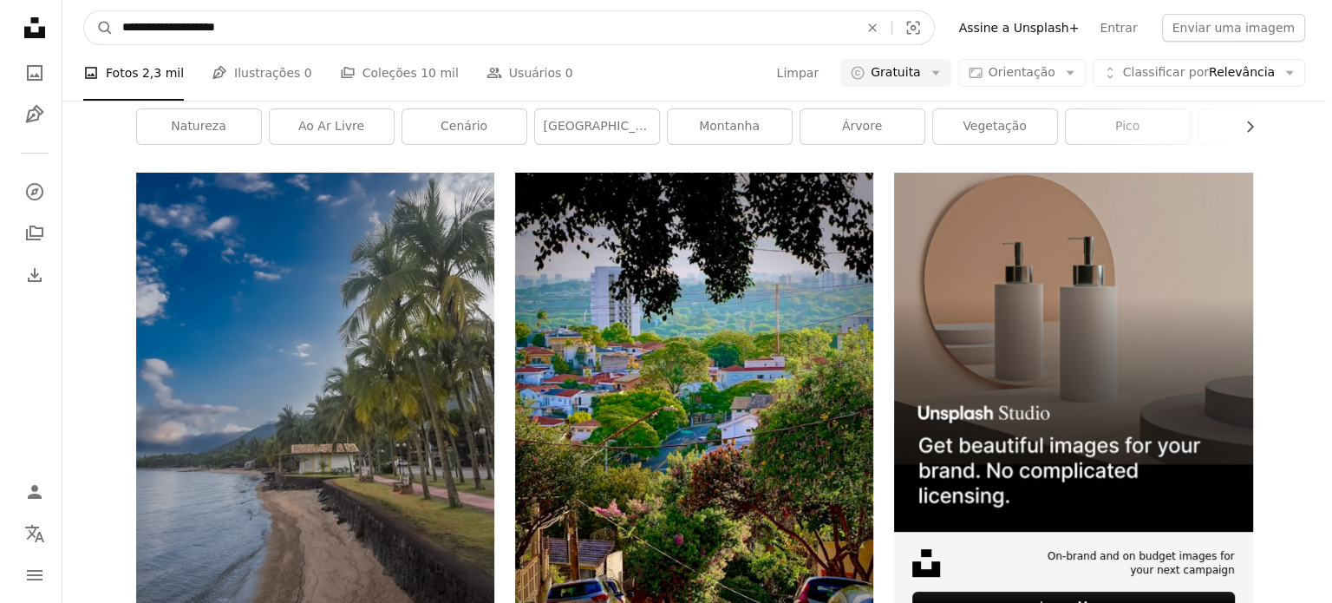
scroll to position [5204, 0]
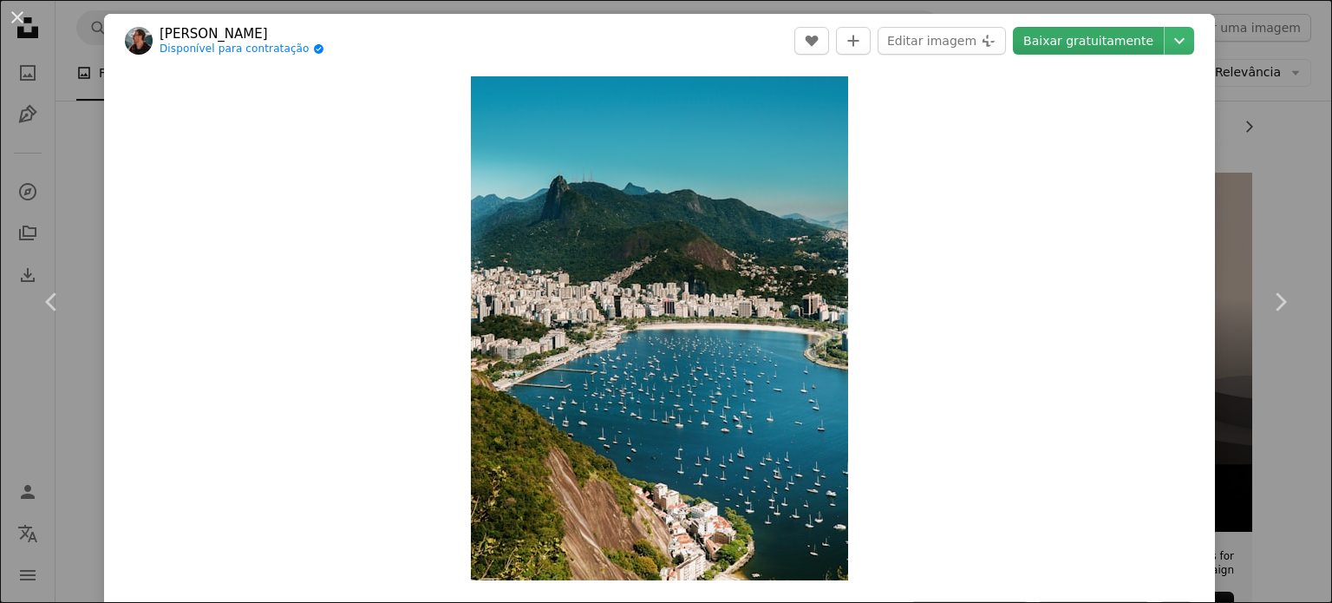
click at [1069, 34] on link "Baixar gratuitamente" at bounding box center [1088, 41] width 151 height 28
